Goal: Task Accomplishment & Management: Manage account settings

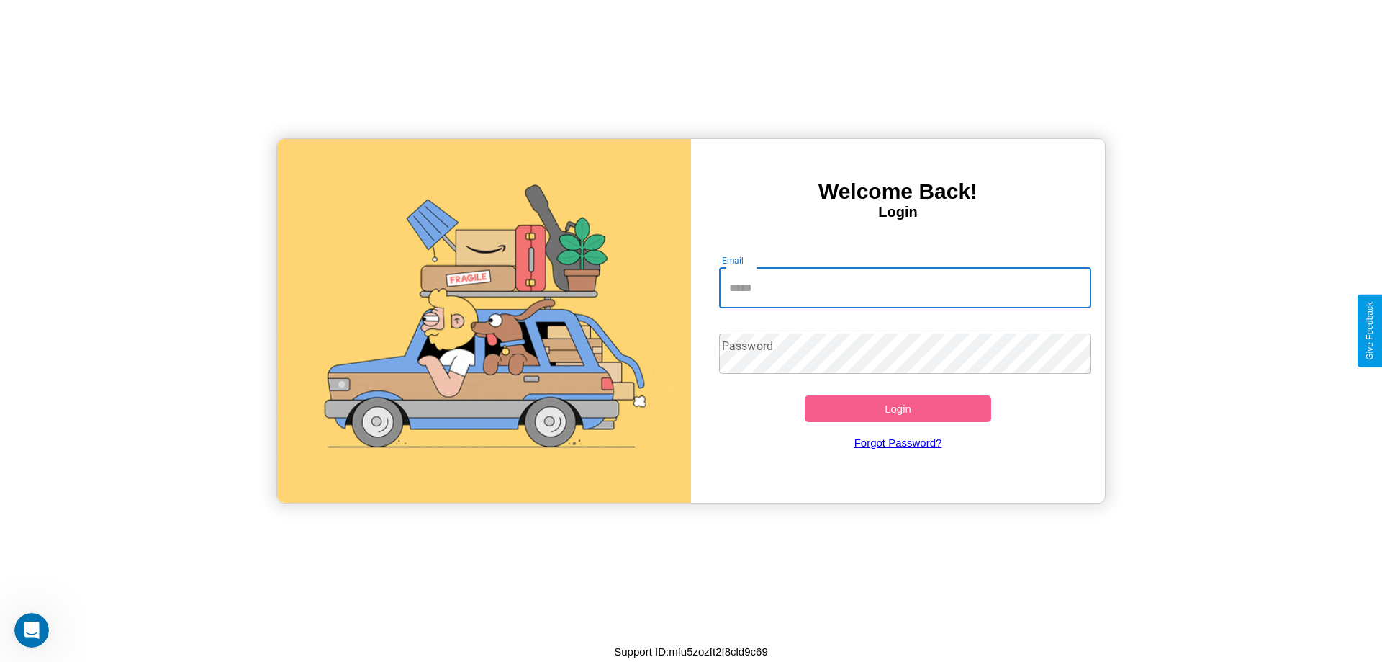
click at [905, 287] on input "Email" at bounding box center [905, 288] width 373 height 40
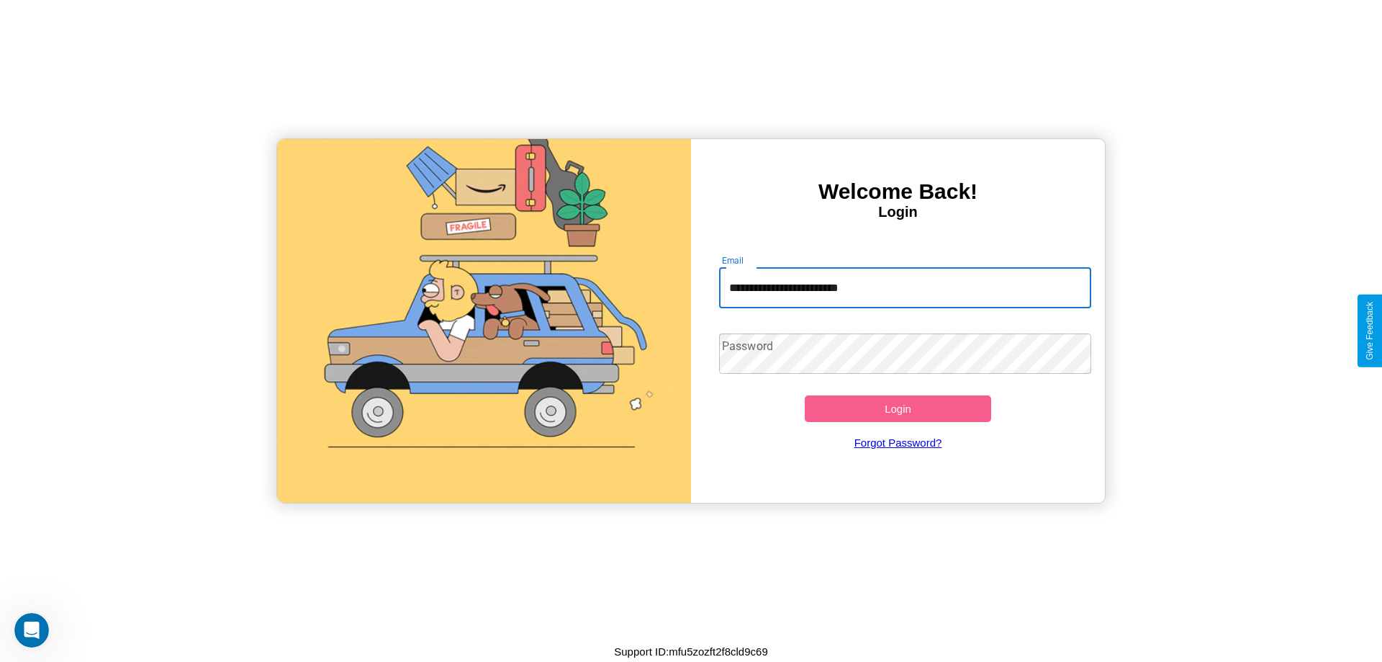
type input "**********"
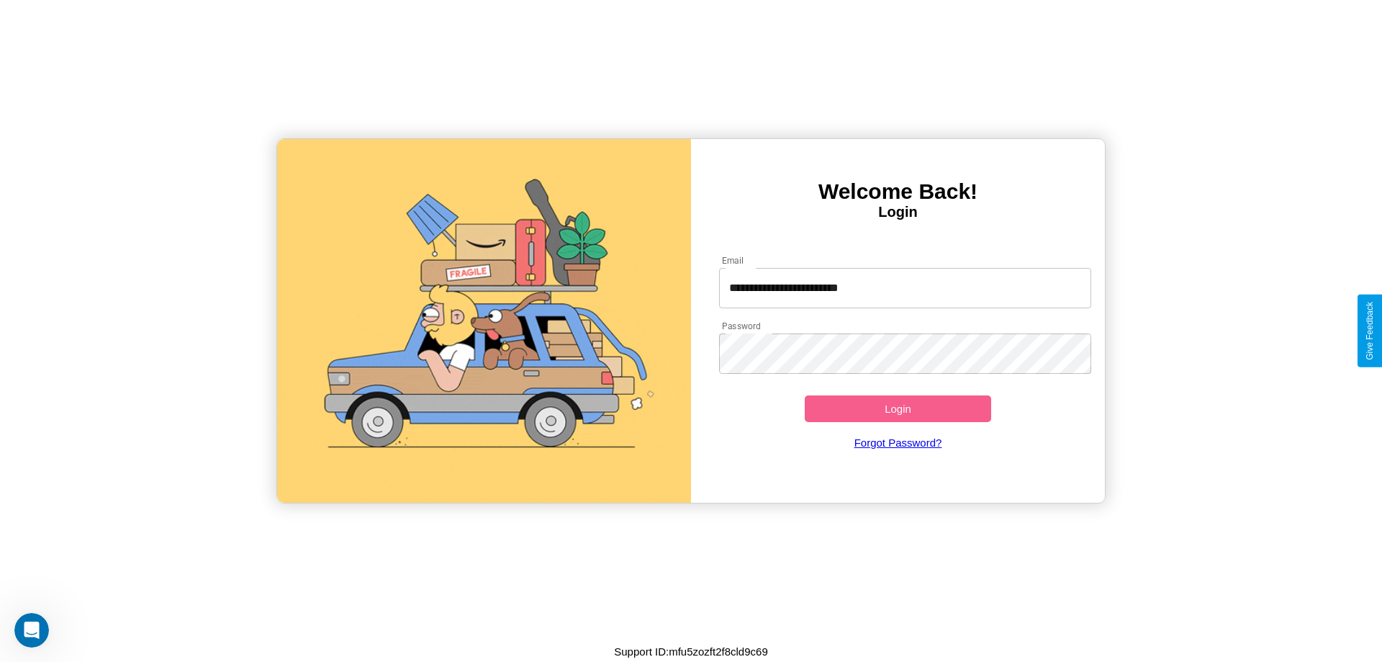
click at [898, 408] on button "Login" at bounding box center [898, 408] width 186 height 27
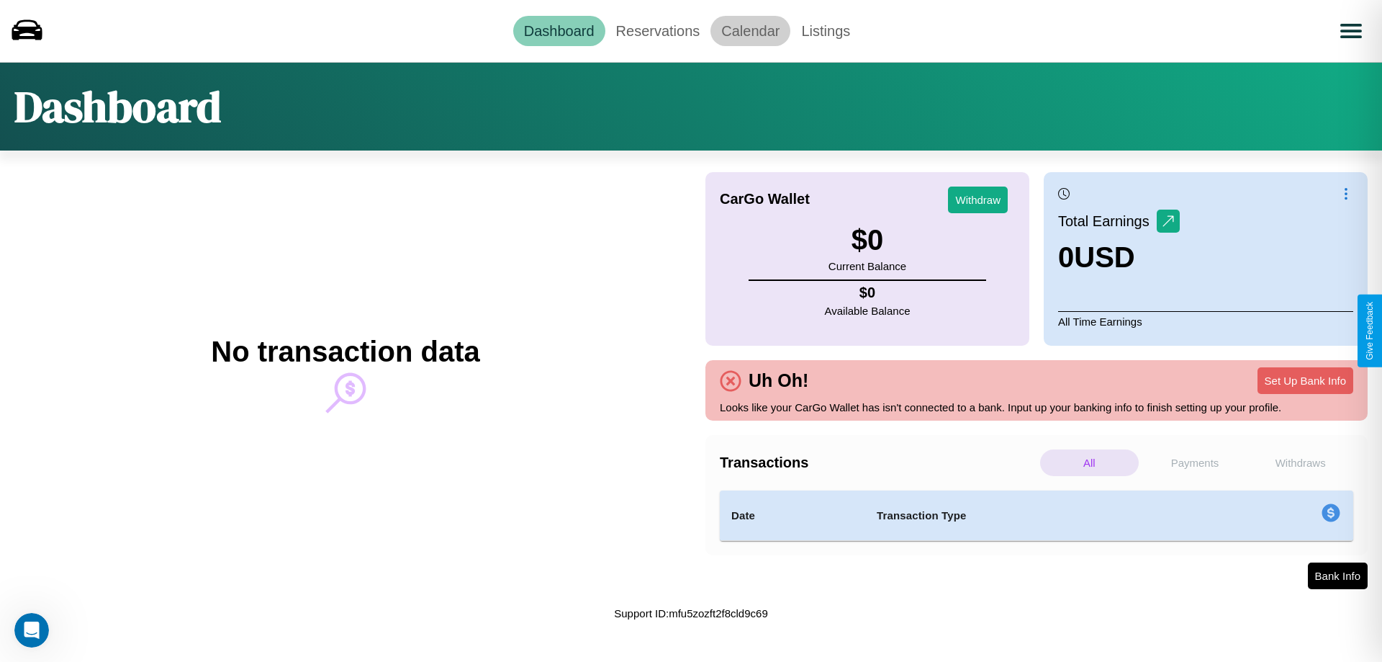
click at [750, 30] on link "Calendar" at bounding box center [751, 31] width 80 height 30
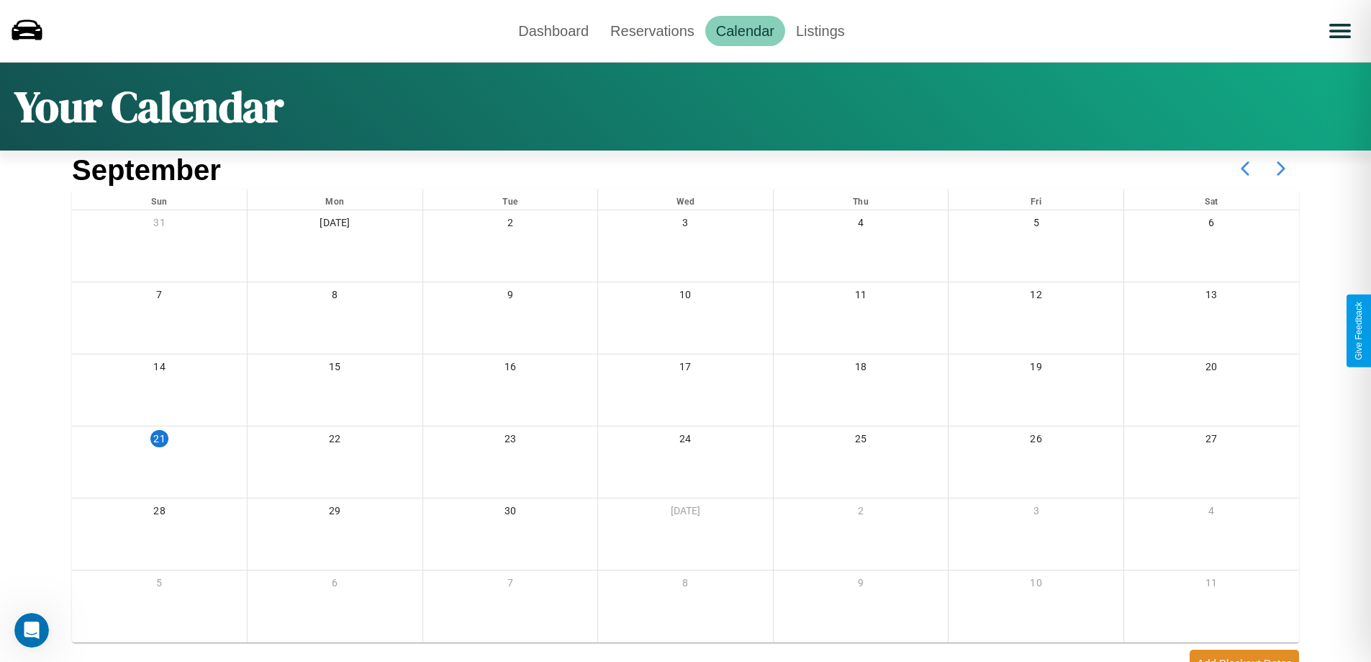
click at [1281, 168] on icon at bounding box center [1281, 168] width 36 height 36
click at [652, 30] on link "Reservations" at bounding box center [653, 31] width 106 height 30
